Goal: Task Accomplishment & Management: Manage account settings

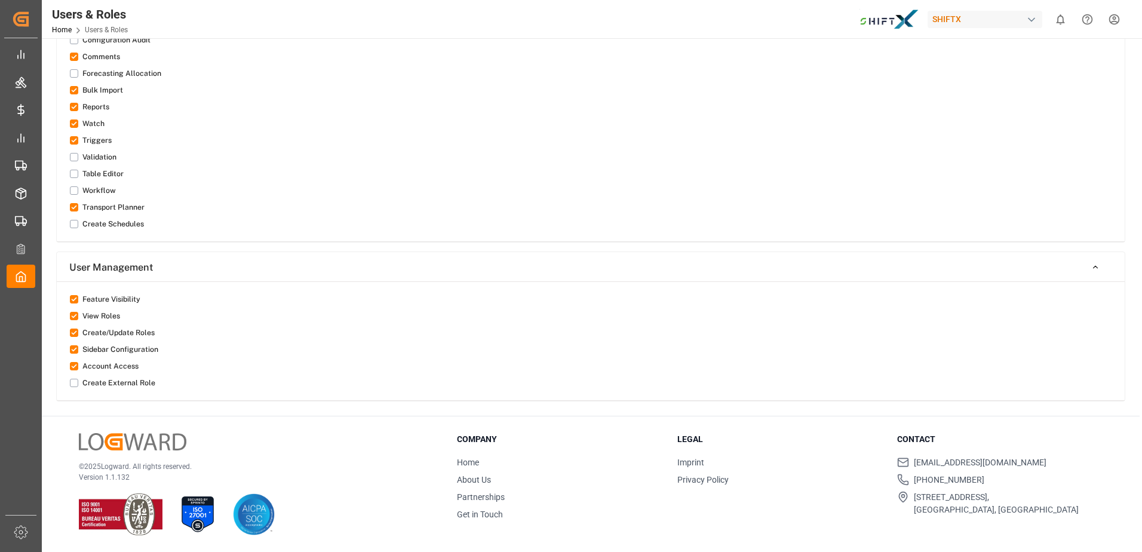
scroll to position [450, 0]
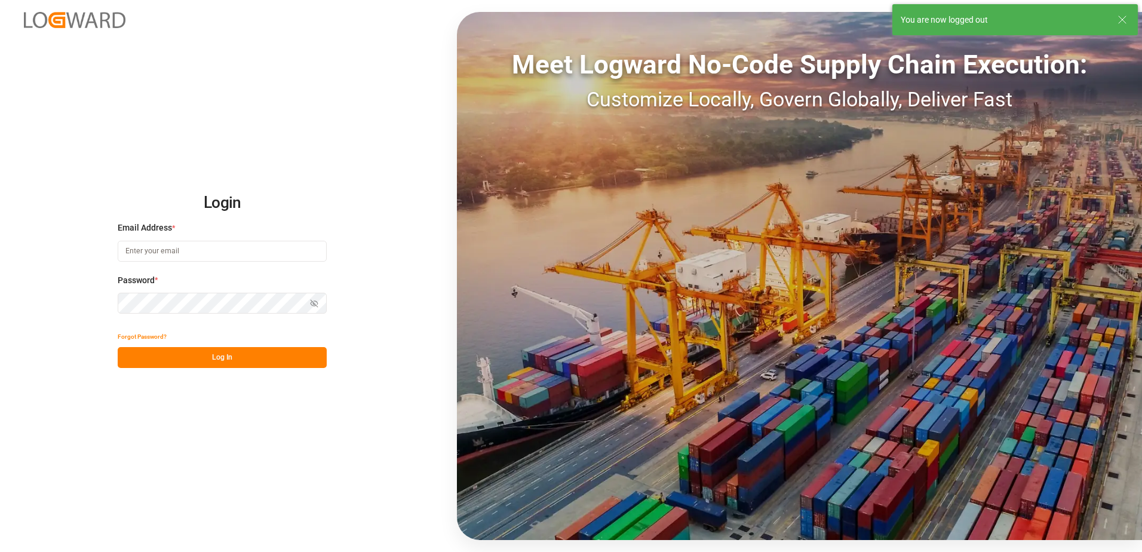
type input "[PERSON_NAME][EMAIL_ADDRESS][PERSON_NAME][DOMAIN_NAME]"
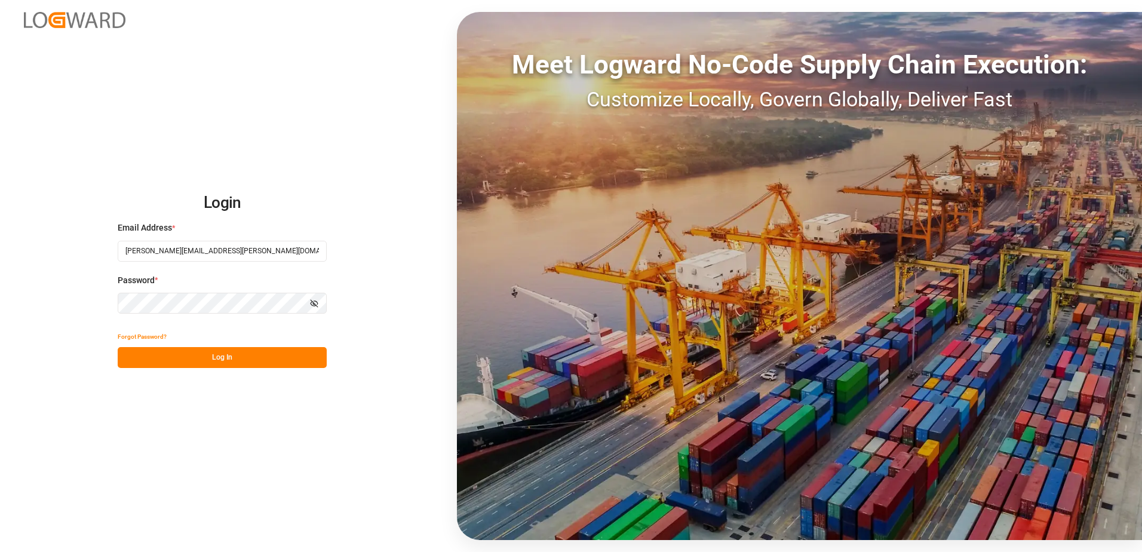
click at [299, 355] on button "Log In" at bounding box center [222, 357] width 209 height 21
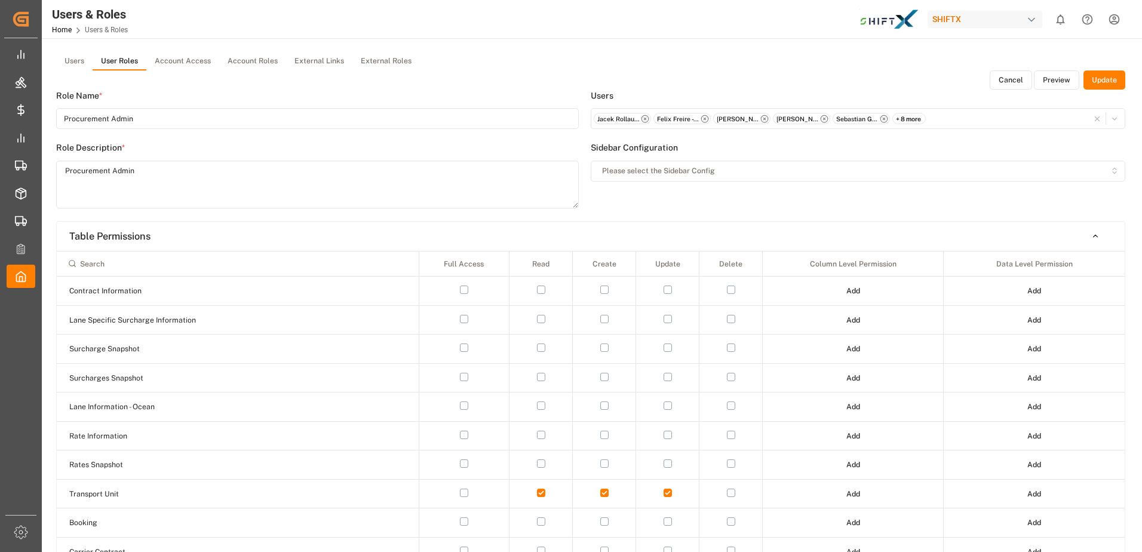
click at [592, 58] on div "Users User Roles Account Access Account Roles External Links External Roles" at bounding box center [590, 62] width 1069 height 18
